Goal: Information Seeking & Learning: Learn about a topic

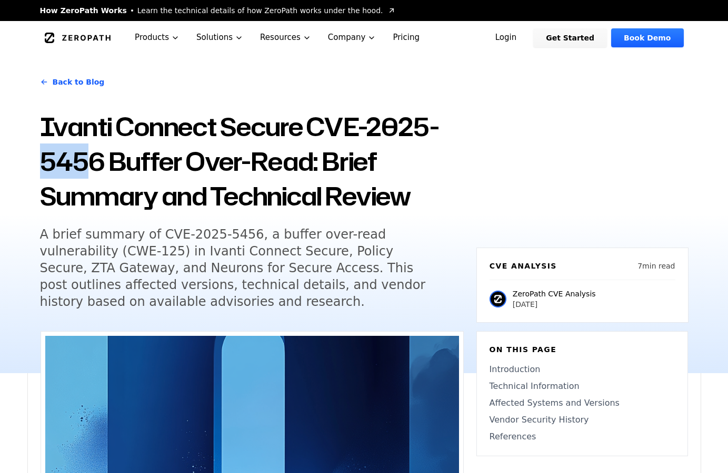
drag, startPoint x: 175, startPoint y: 160, endPoint x: 221, endPoint y: 158, distance: 46.8
click at [221, 158] on h1 "Ivanti Connect Secure CVE-2025-5456 Buffer Over-Read: Brief Summary and Technic…" at bounding box center [252, 161] width 424 height 104
click at [317, 167] on h1 "Ivanti Connect Secure CVE-2025-5456 Buffer Over-Read: Brief Summary and Technic…" at bounding box center [252, 161] width 424 height 104
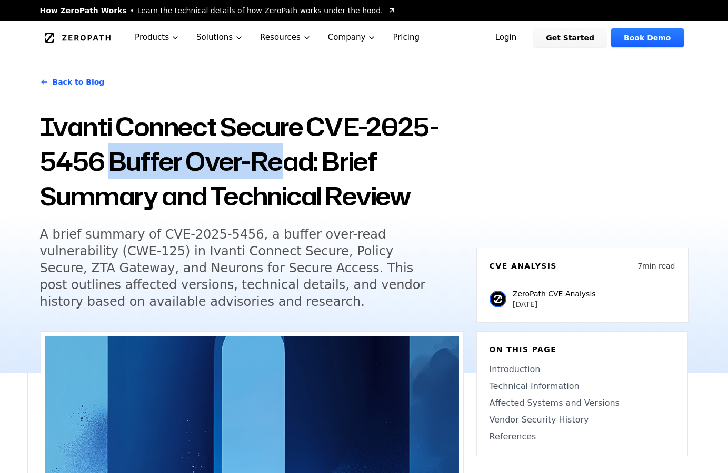
drag, startPoint x: 246, startPoint y: 163, endPoint x: 430, endPoint y: 158, distance: 184.2
click at [424, 159] on h1 "Ivanti Connect Secure CVE-2025-5456 Buffer Over-Read: Brief Summary and Technic…" at bounding box center [252, 161] width 424 height 104
click at [435, 210] on h1 "Ivanti Connect Secure CVE-2025-5456 Buffer Over-Read: Brief Summary and Technic…" at bounding box center [252, 161] width 424 height 104
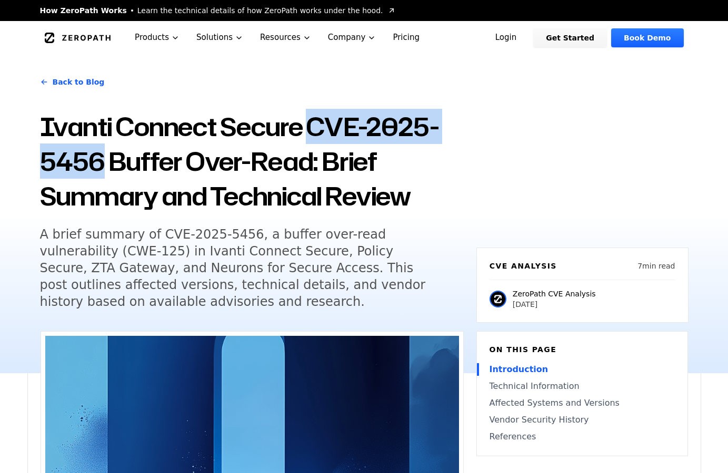
drag, startPoint x: 42, startPoint y: 154, endPoint x: 231, endPoint y: 165, distance: 189.7
click at [231, 165] on h1 "Ivanti Connect Secure CVE-2025-5456 Buffer Over-Read: Brief Summary and Technic…" at bounding box center [252, 161] width 424 height 104
copy h1 "CVE-2025-5456"
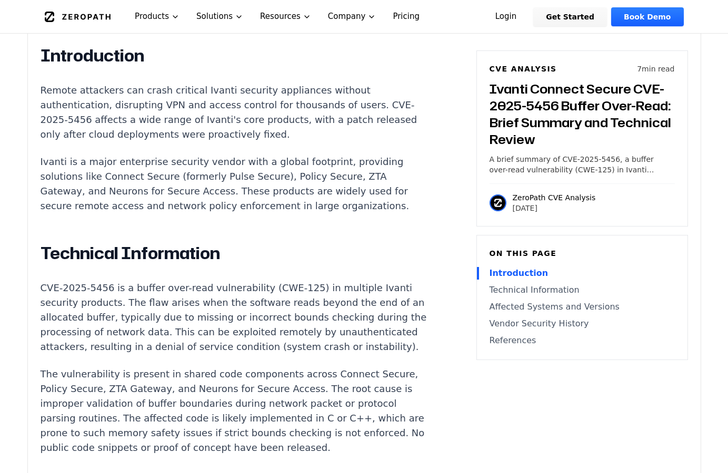
scroll to position [698, 0]
drag, startPoint x: 125, startPoint y: 139, endPoint x: 153, endPoint y: 138, distance: 27.9
click at [153, 138] on p "Remote attackers can crash critical Ivanti security appliances without authenti…" at bounding box center [236, 112] width 391 height 59
drag, startPoint x: 195, startPoint y: 140, endPoint x: 217, endPoint y: 140, distance: 22.1
click at [217, 140] on p "Remote attackers can crash critical Ivanti security appliances without authenti…" at bounding box center [236, 112] width 391 height 59
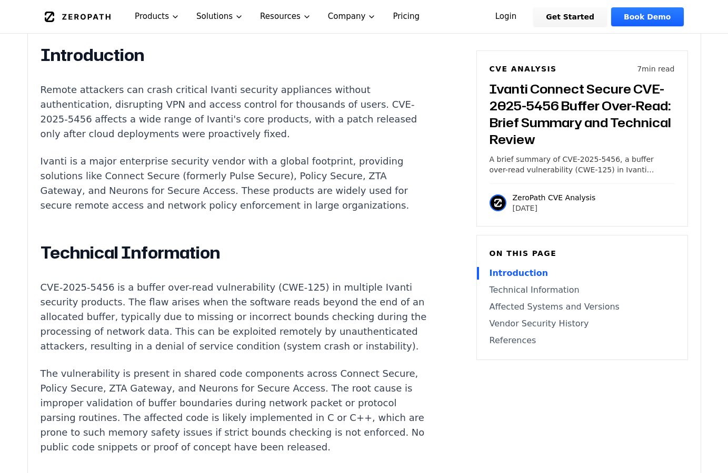
drag, startPoint x: 293, startPoint y: 143, endPoint x: 311, endPoint y: 140, distance: 18.0
click at [306, 141] on p "Remote attackers can crash critical Ivanti security appliances without authenti…" at bounding box center [236, 112] width 391 height 59
click at [178, 142] on p "Remote attackers can crash critical Ivanti security appliances without authenti…" at bounding box center [236, 112] width 391 height 59
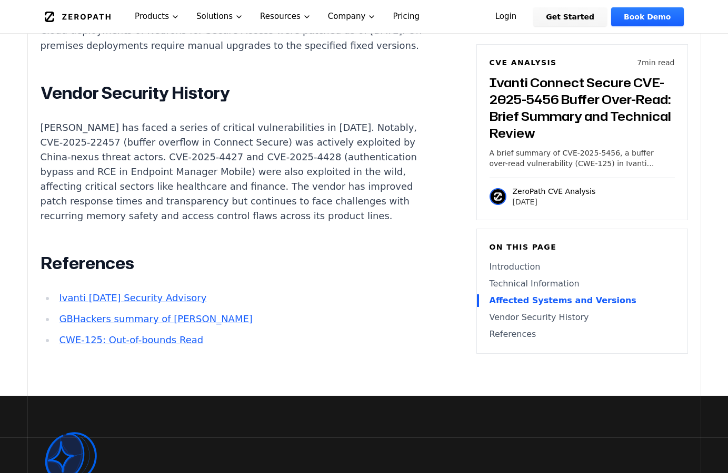
scroll to position [1342, 0]
